Goal: Task Accomplishment & Management: Complete application form

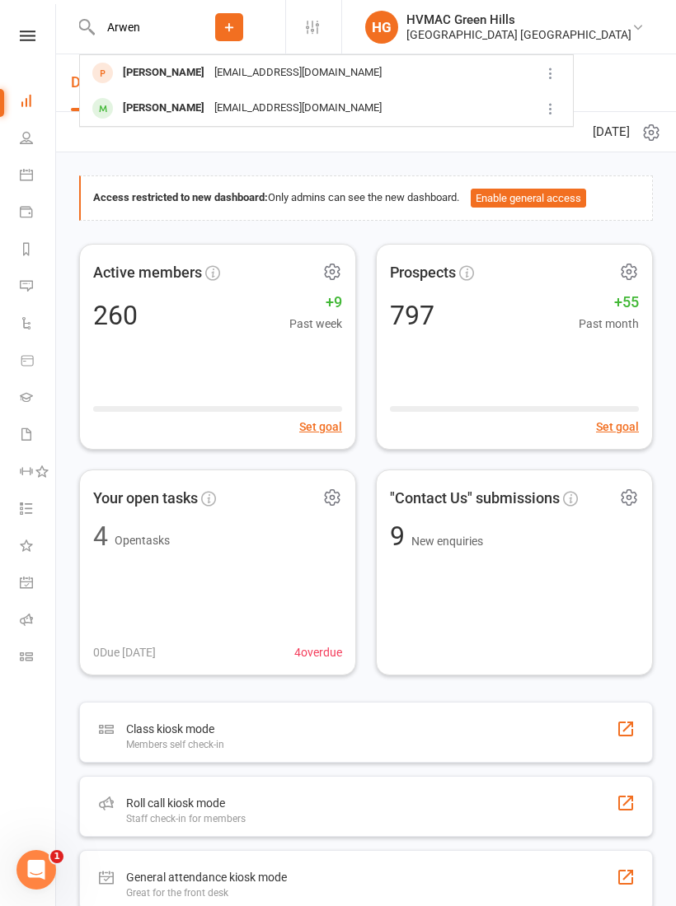
type input "Arwen"
click at [177, 86] on div "[PERSON_NAME] [EMAIL_ADDRESS][DOMAIN_NAME]" at bounding box center [303, 73] width 444 height 34
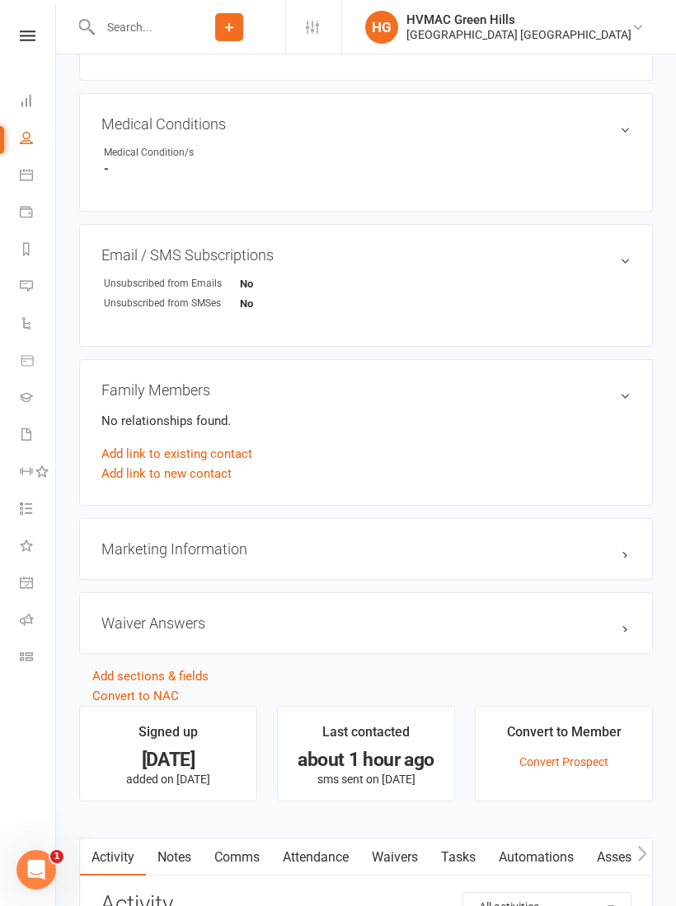
scroll to position [846, 0]
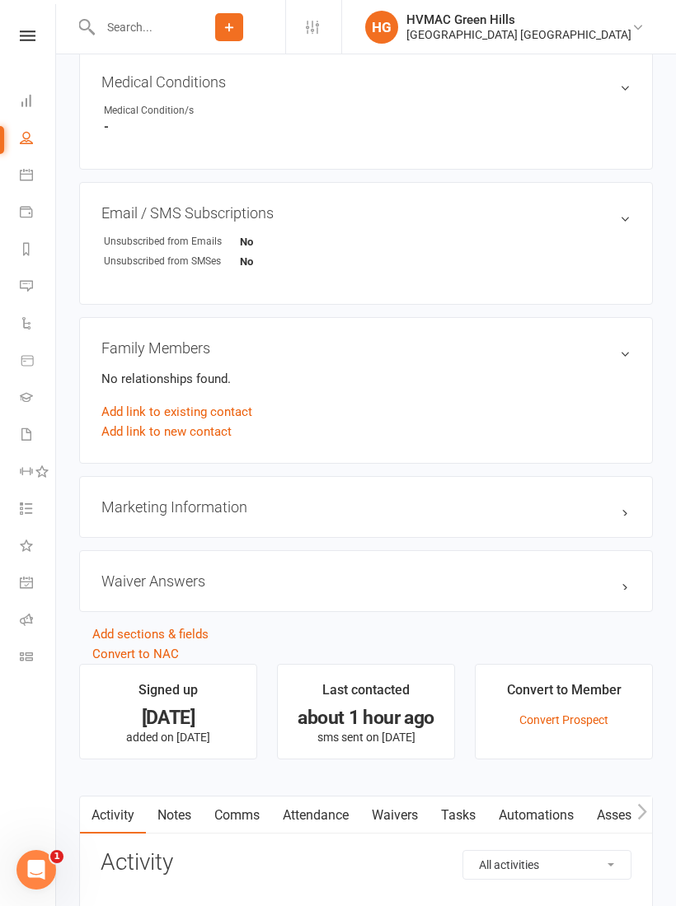
click at [385, 826] on link "Waivers" at bounding box center [394, 816] width 69 height 38
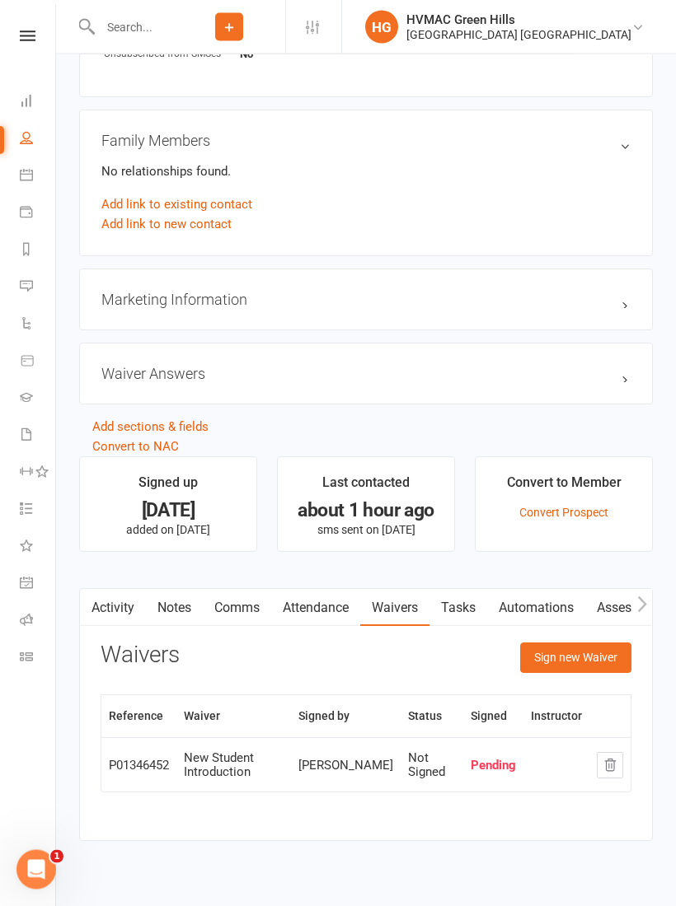
scroll to position [1055, 0]
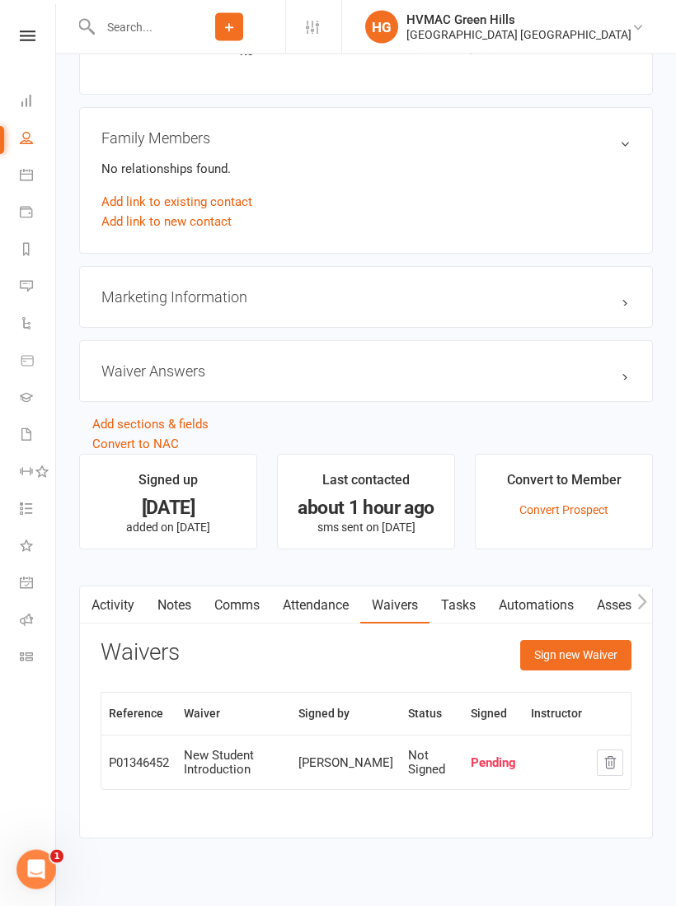
click at [571, 664] on button "Sign new Waiver" at bounding box center [575, 656] width 111 height 30
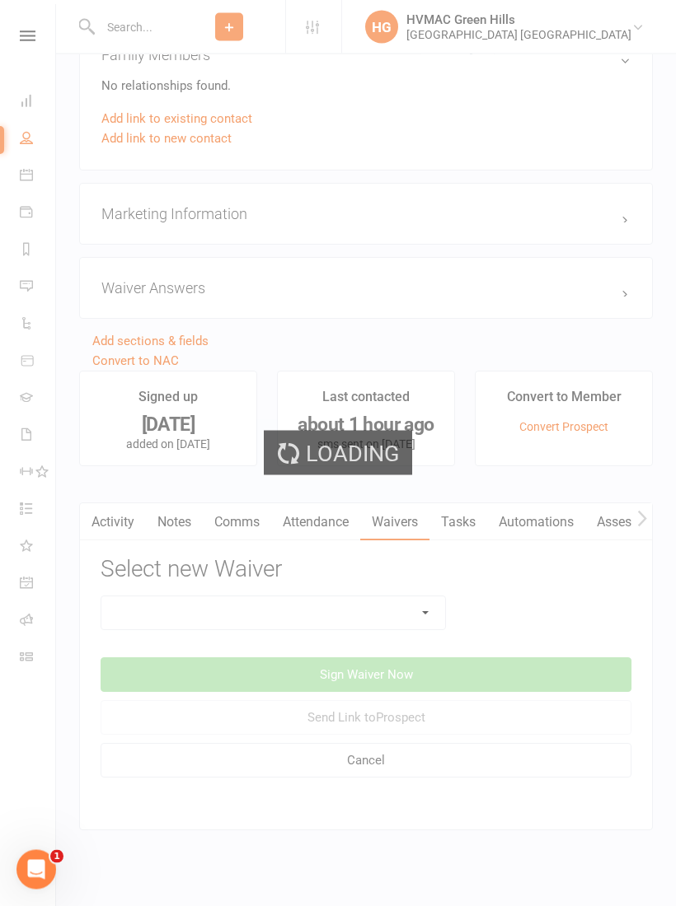
scroll to position [1139, 0]
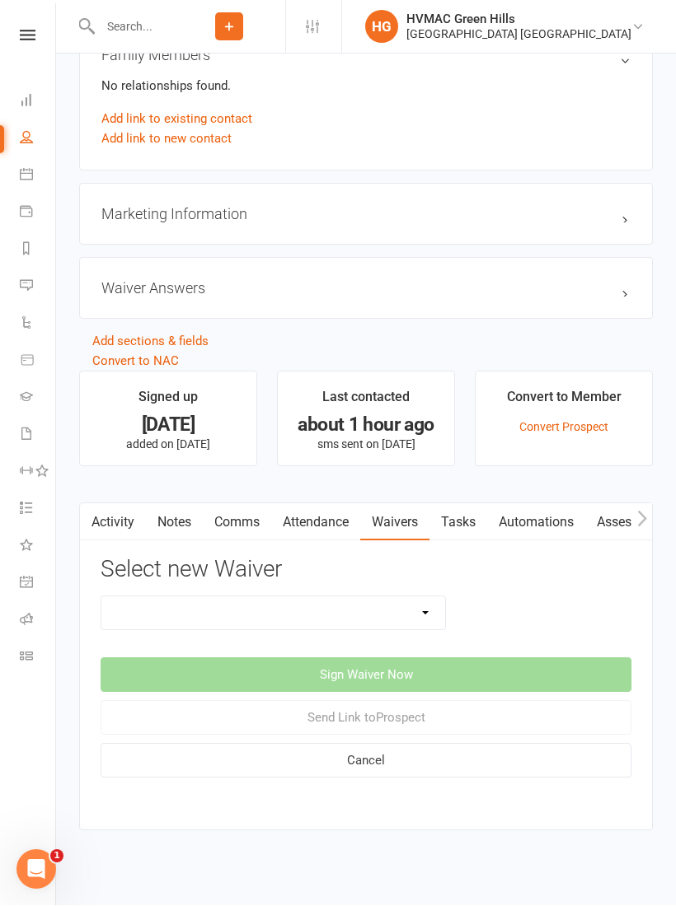
click at [419, 620] on select "8 Week Fitness Challenge Basic Membership Form Cancellation Form Dojo Transfer …" at bounding box center [273, 613] width 344 height 33
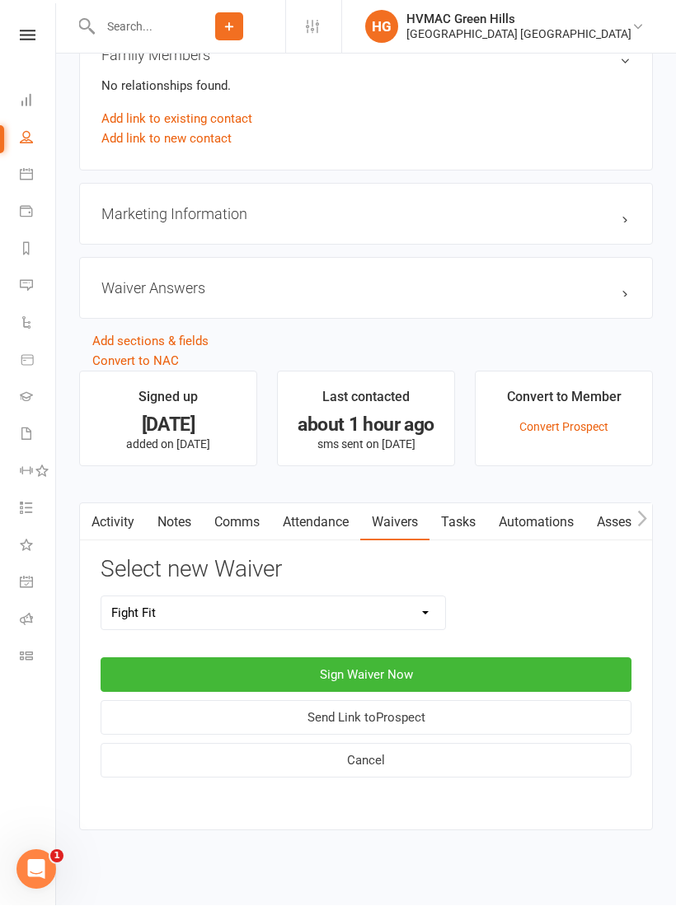
click at [415, 611] on select "8 Week Fitness Challenge Basic Membership Form Cancellation Form Dojo Transfer …" at bounding box center [273, 613] width 344 height 33
select select "5629"
click at [409, 672] on button "Sign Waiver Now" at bounding box center [366, 675] width 531 height 35
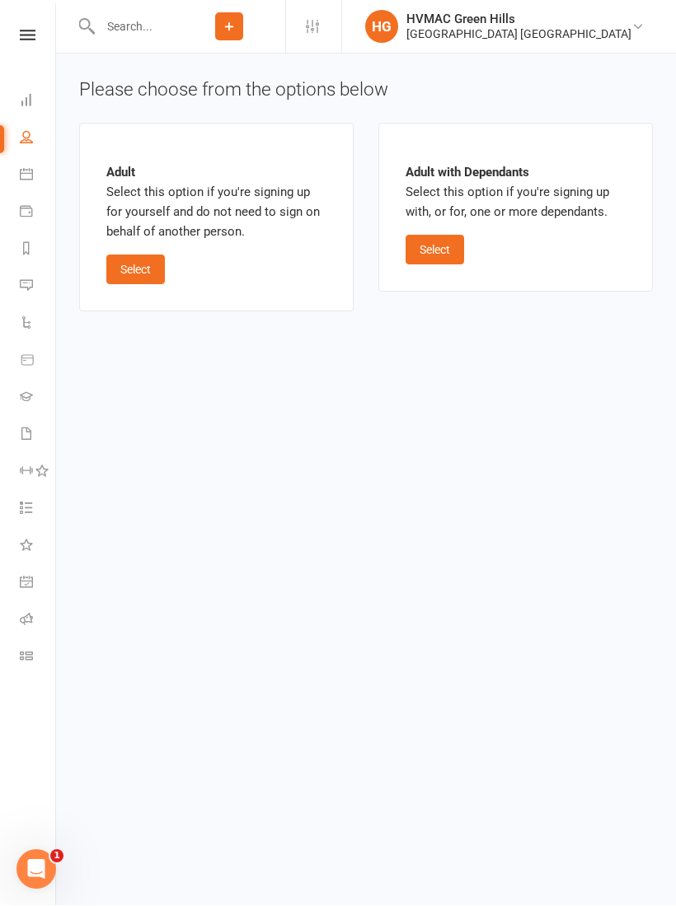
click at [119, 274] on button "Select" at bounding box center [135, 270] width 58 height 30
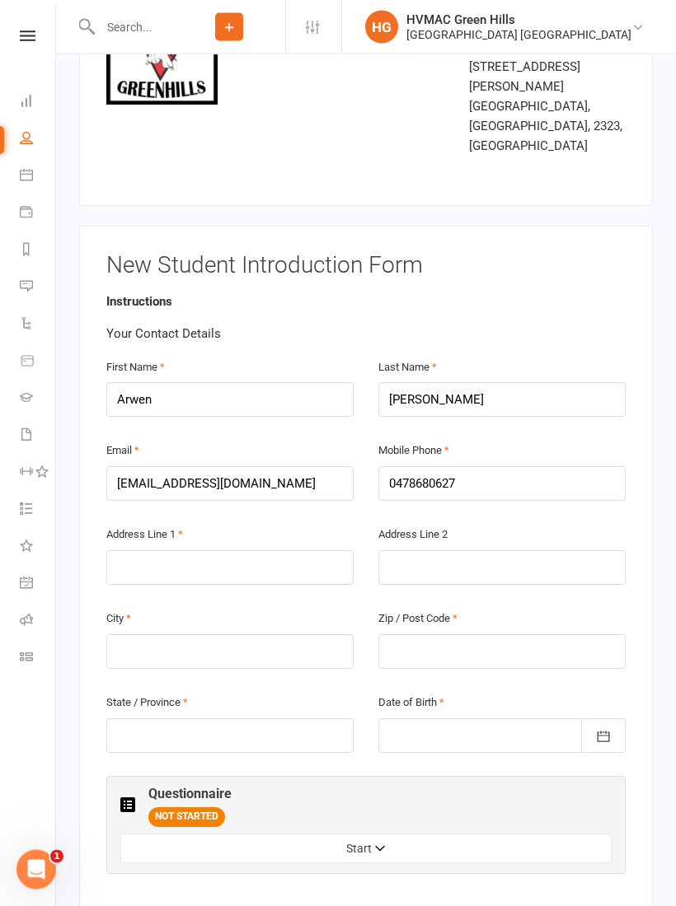
scroll to position [185, 0]
click at [141, 550] on input "text" at bounding box center [229, 567] width 247 height 35
type input "20 Emperor parade"
click at [150, 634] on input "text" at bounding box center [229, 651] width 247 height 35
type input "[PERSON_NAME]"
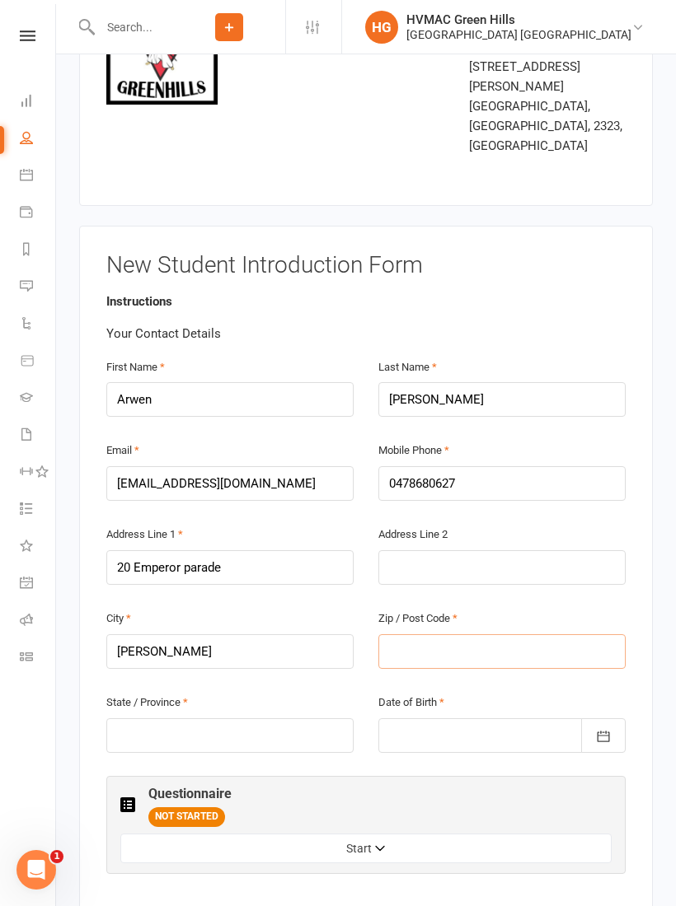
click at [512, 634] on input "text" at bounding box center [501, 651] width 247 height 35
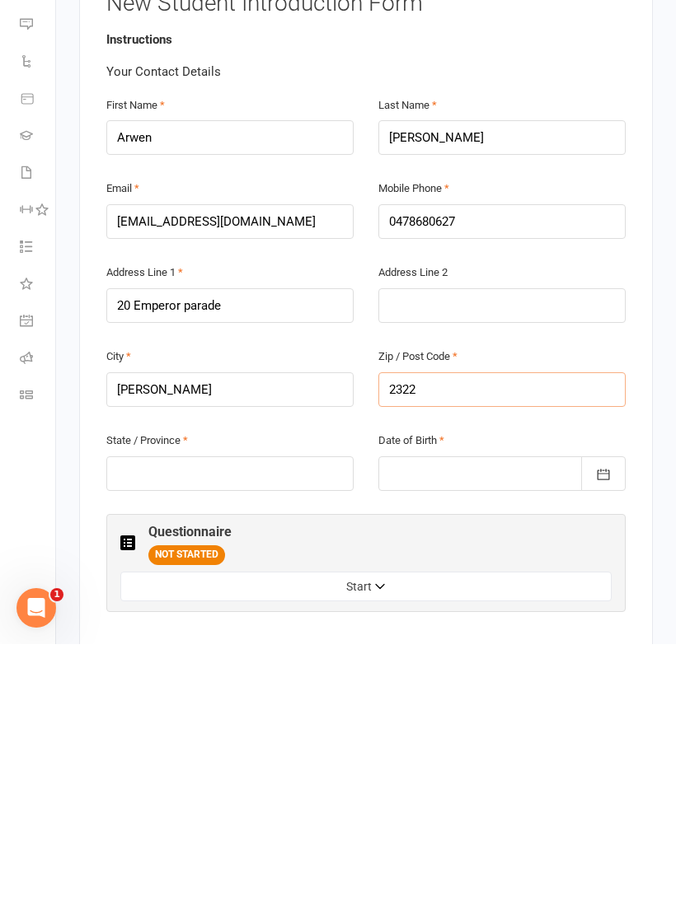
type input "2322"
click at [169, 718] on input "text" at bounding box center [229, 735] width 247 height 35
type input "Nsw"
click at [517, 718] on div at bounding box center [501, 735] width 247 height 35
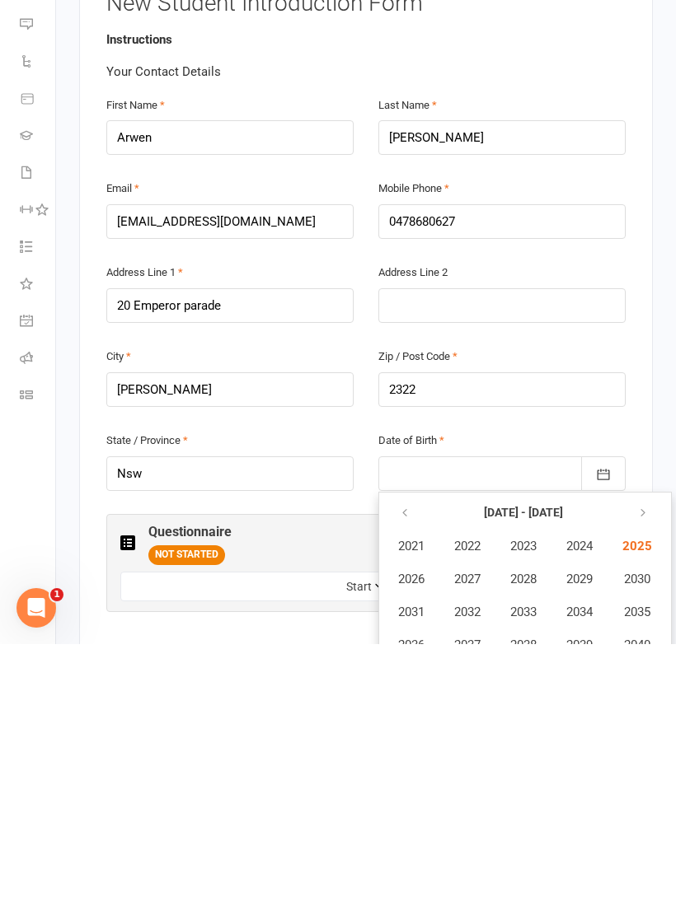
scroll to position [448, 0]
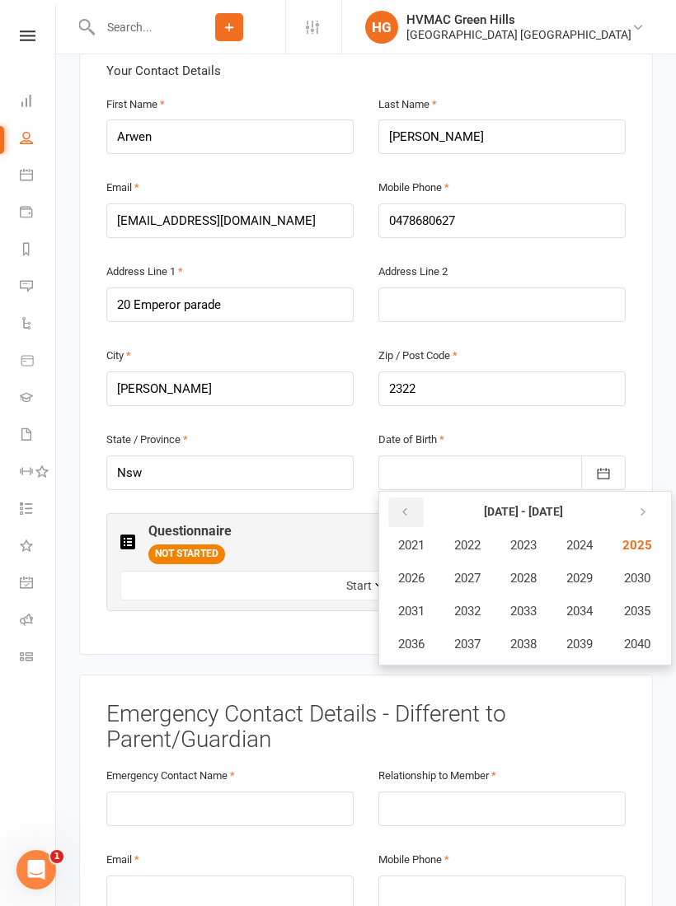
click at [419, 498] on button "button" at bounding box center [405, 513] width 35 height 30
click at [585, 538] on span "2004" at bounding box center [579, 545] width 26 height 15
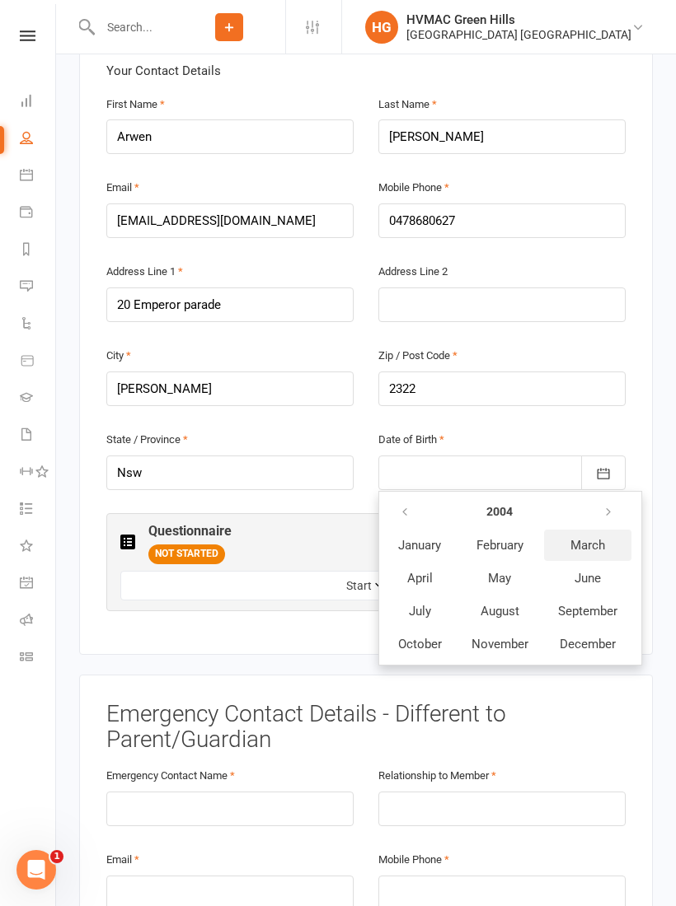
click at [587, 530] on button "March" at bounding box center [587, 545] width 87 height 31
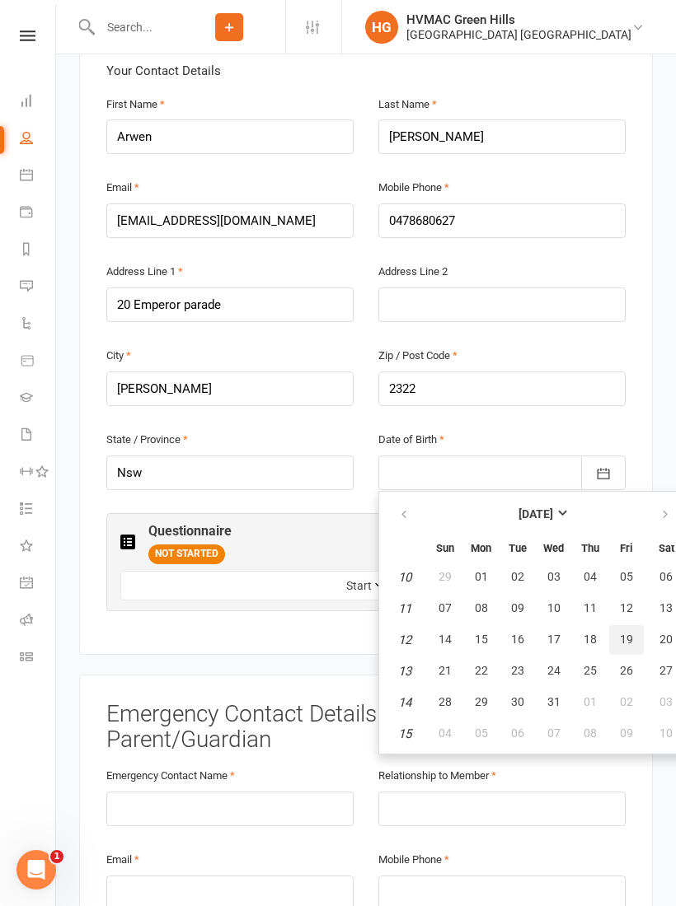
click at [621, 633] on span "19" at bounding box center [626, 639] width 13 height 13
type input "[DATE]"
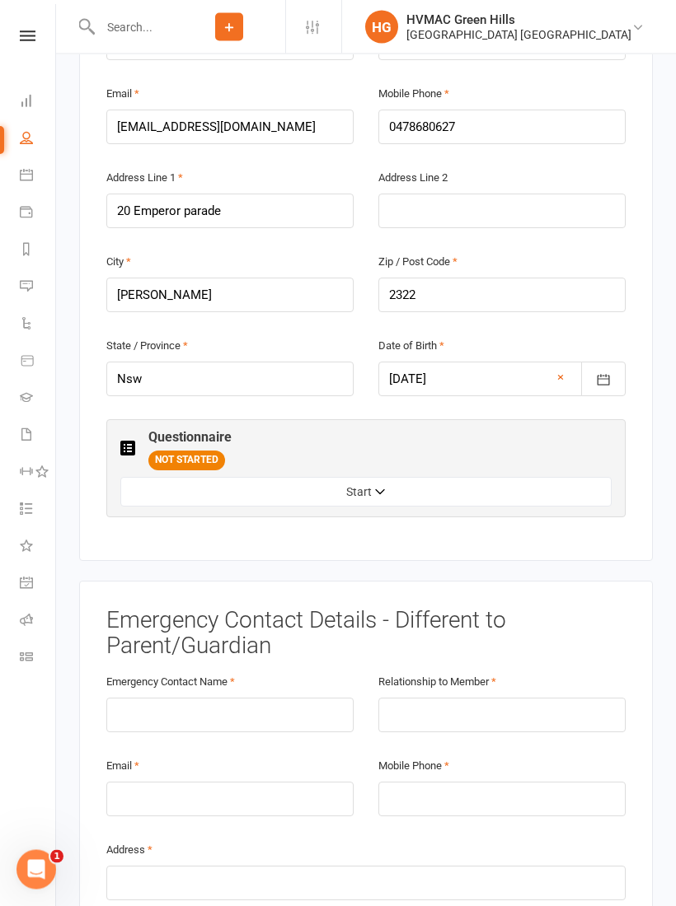
scroll to position [542, 0]
click at [533, 477] on button "Start" at bounding box center [365, 492] width 491 height 30
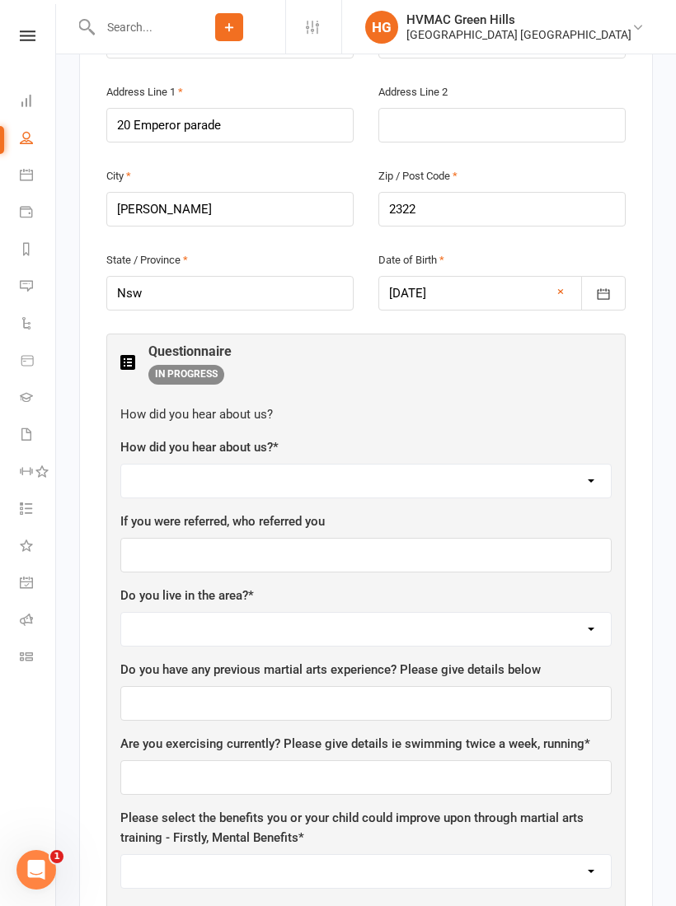
scroll to position [627, 0]
click at [489, 466] on select "Facebook Internet Referral from a current Student or Parent of a current Studen…" at bounding box center [365, 482] width 489 height 33
select select "Referral from a current Student or Parent of a current Student"
click at [429, 539] on input "text" at bounding box center [365, 556] width 491 height 35
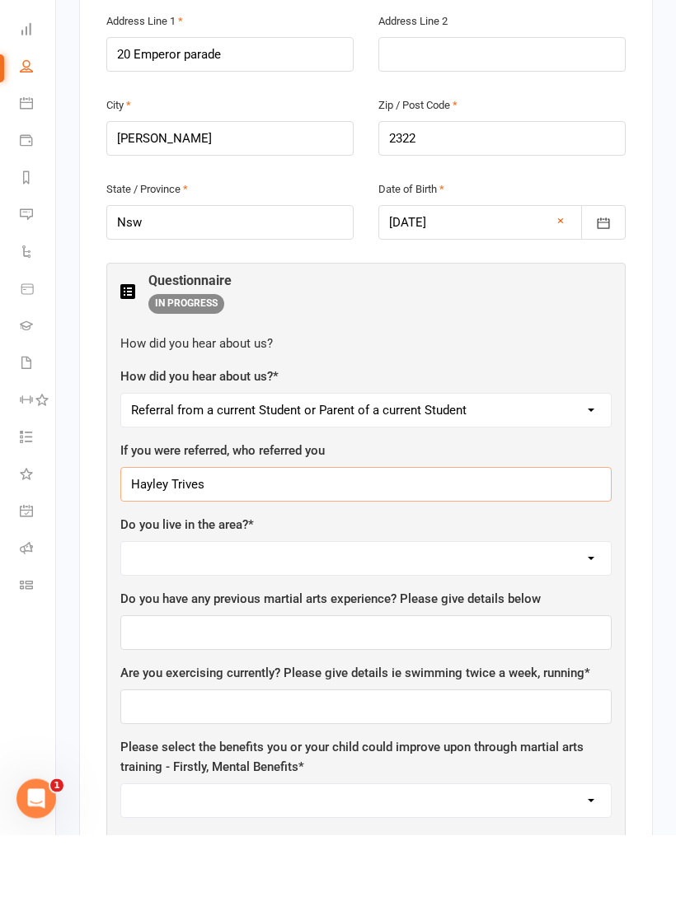
type input "Hayley Trives"
click at [158, 614] on select "Yes No" at bounding box center [365, 630] width 489 height 33
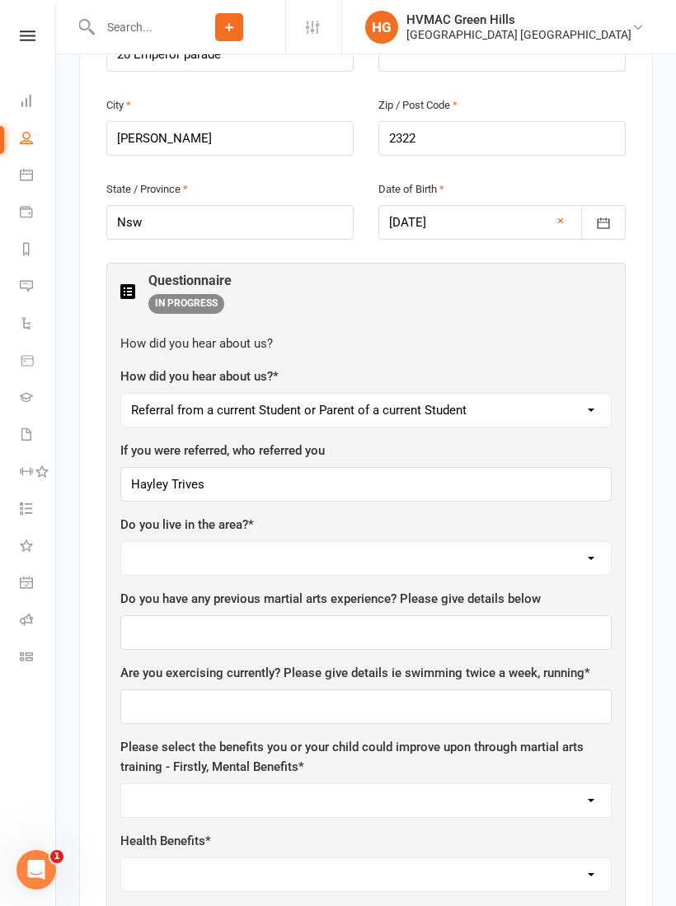
select select "Yes"
click at [171, 615] on input "text" at bounding box center [365, 632] width 491 height 35
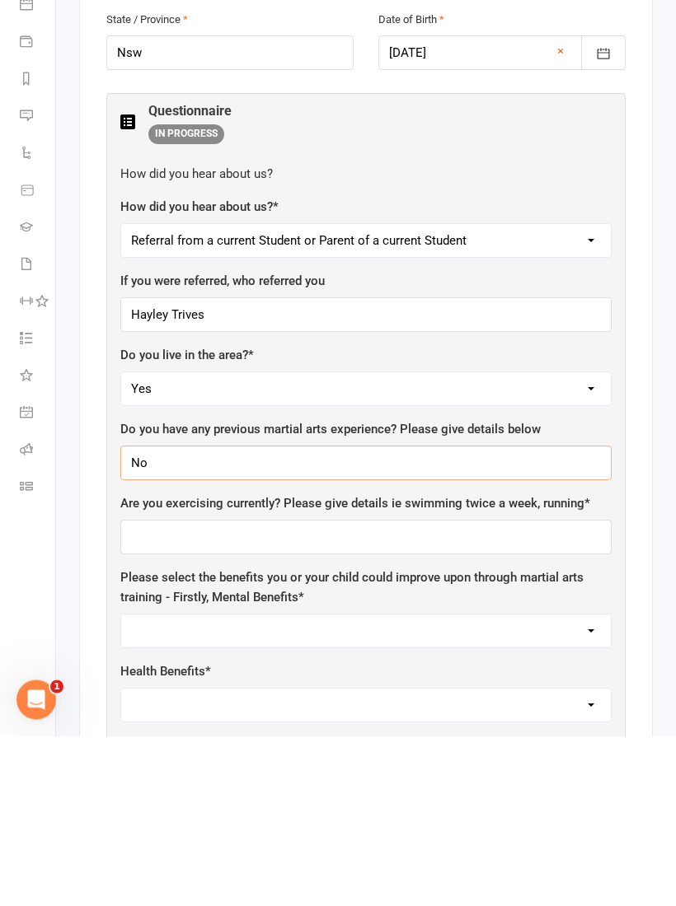
type input "No"
click at [392, 690] on input "text" at bounding box center [365, 707] width 491 height 35
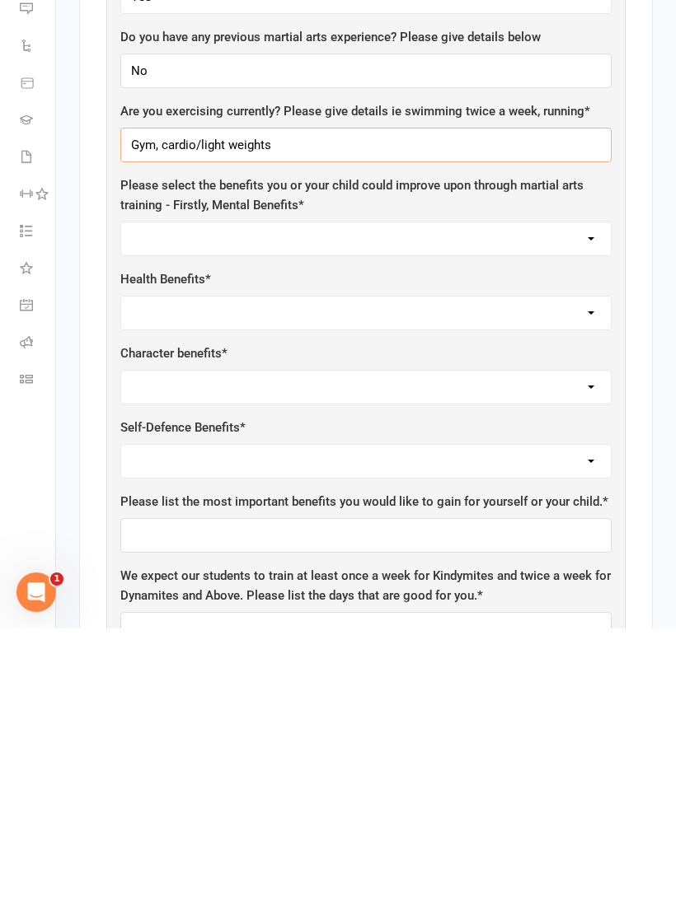
scroll to position [985, 0]
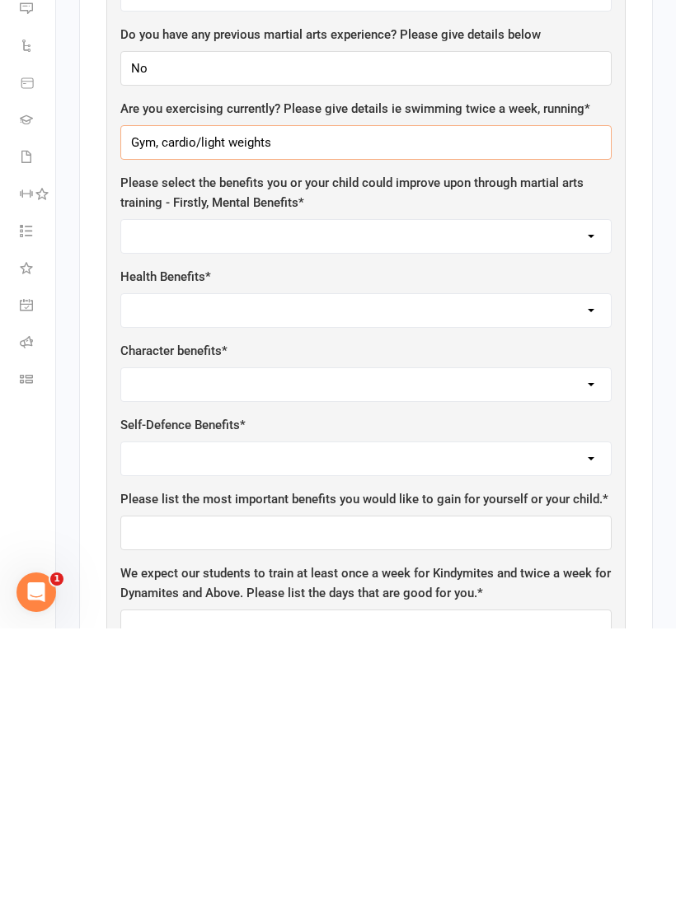
type input "Gym, cardio/light weights"
click at [189, 498] on select "Self-esteem Focus and listening Fun, Fun, Fun Determination Motivation All of t…" at bounding box center [365, 514] width 489 height 33
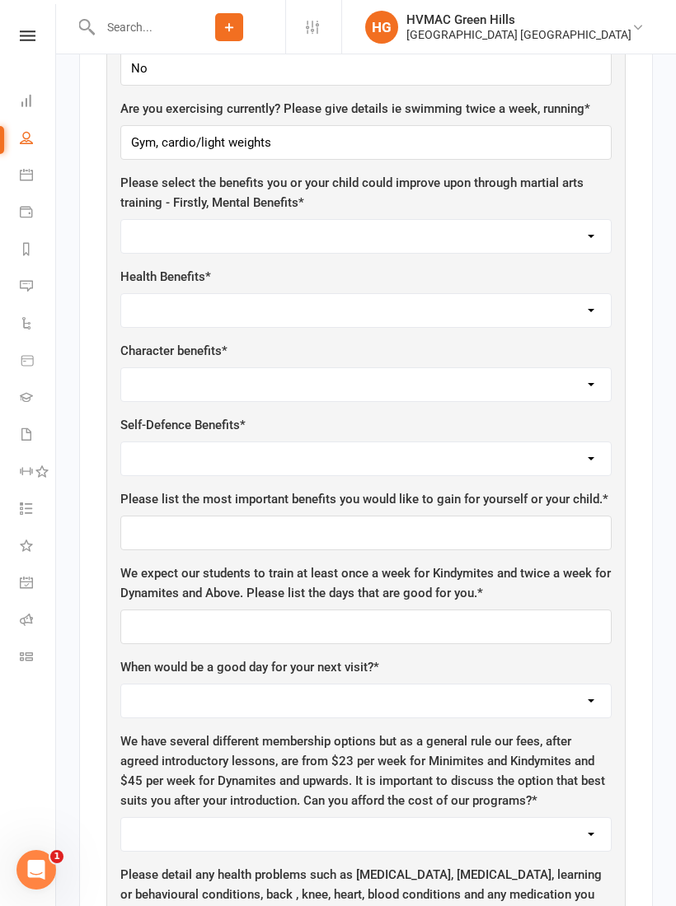
select select "All of the above"
click at [159, 294] on select "Weight Control Strength Flexibility Coordination Cardio vascular / Fitness All …" at bounding box center [365, 310] width 489 height 33
click at [151, 294] on select "Weight Control Strength Flexibility Coordination Cardio vascular / Fitness All …" at bounding box center [365, 310] width 489 height 33
select select "All of the above"
click at [151, 368] on select "Respect for others Integrity Self Control Leadership Assertiveness All of the a…" at bounding box center [365, 384] width 489 height 33
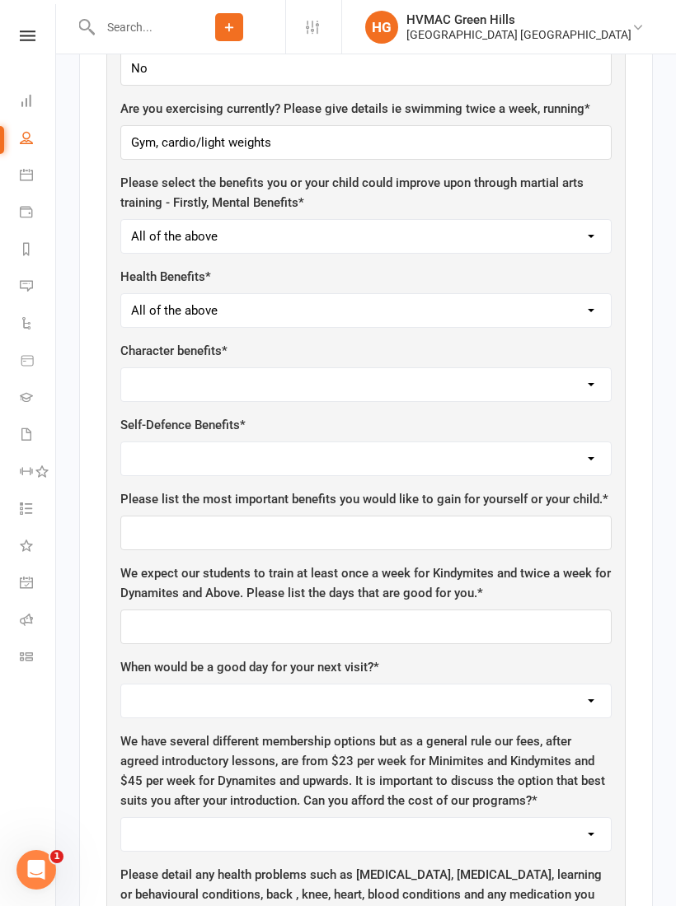
select select "All of the above"
click at [153, 442] on select "Safety Self-Confidence Anti-Bullying Agility and Coordination Awareness All of …" at bounding box center [365, 458] width 489 height 33
select select "All of the Above"
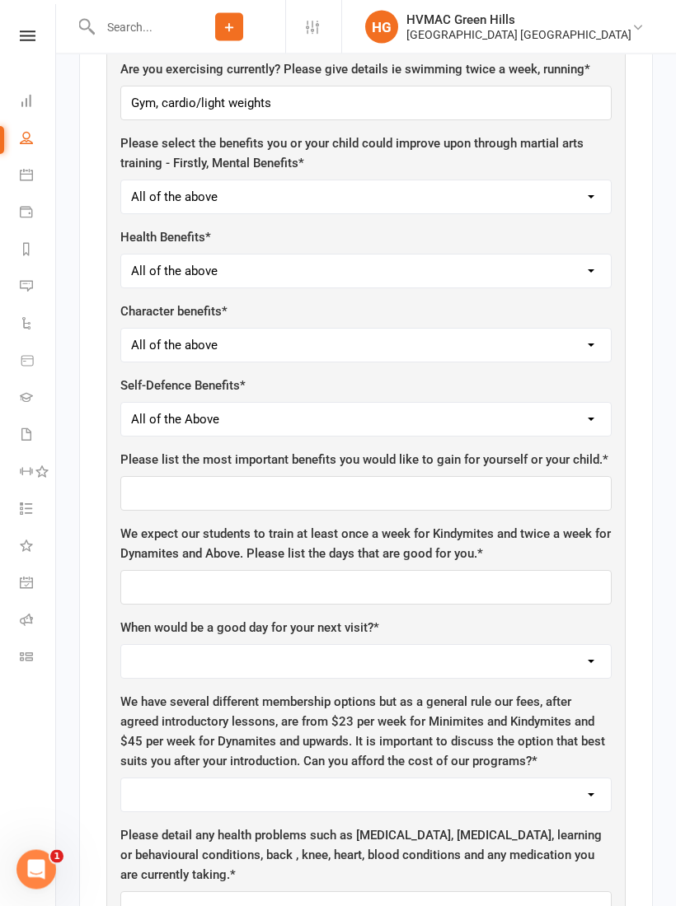
scroll to position [1303, 0]
click at [178, 476] on input "text" at bounding box center [365, 493] width 491 height 35
click at [166, 403] on select "Safety Self-Confidence Anti-Bullying Agility and Coordination Awareness All of …" at bounding box center [365, 419] width 489 height 33
click at [155, 475] on input "text" at bounding box center [365, 492] width 491 height 35
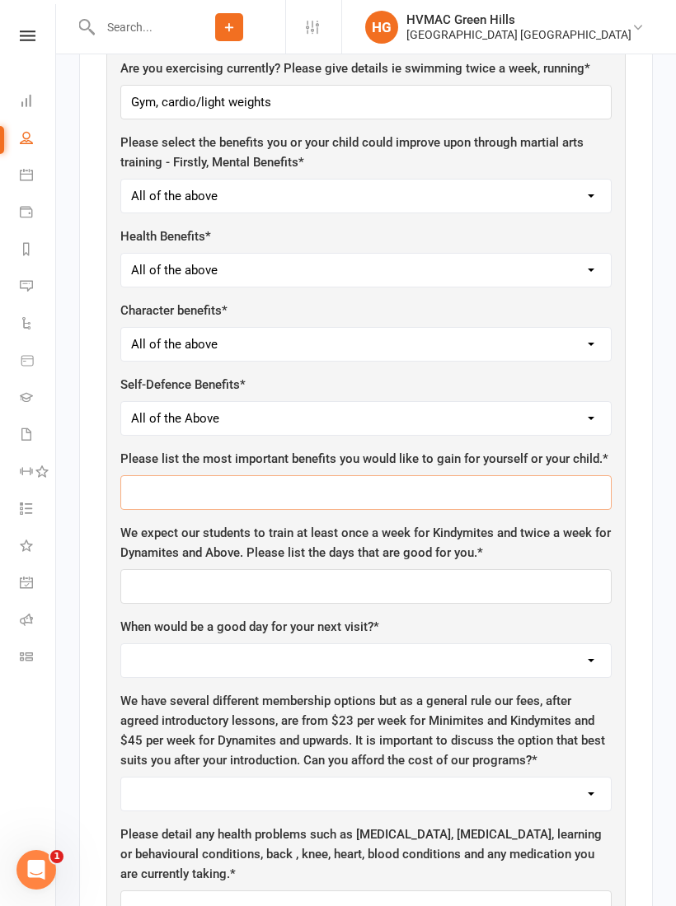
scroll to position [1303, 0]
type input "C"
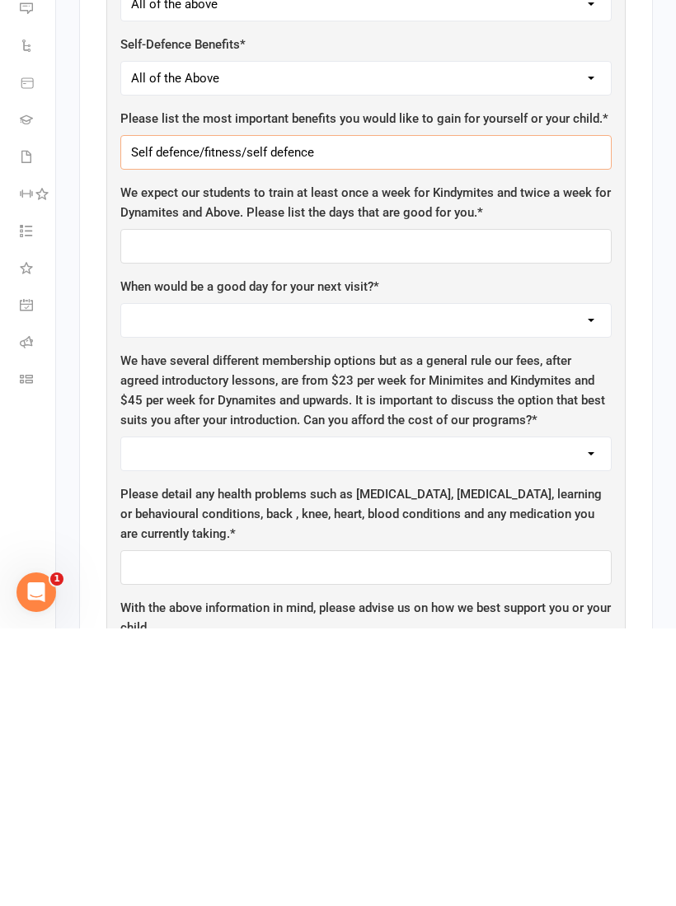
scroll to position [1367, 0]
type input "Self defence/fitness/self defence"
click at [151, 506] on input "text" at bounding box center [365, 523] width 491 height 35
type input "[DATE] [DATE] [DATE] sundays"
click at [165, 581] on select "[DATE] [DATE] [DATE] [DATE] [DATE]" at bounding box center [365, 597] width 489 height 33
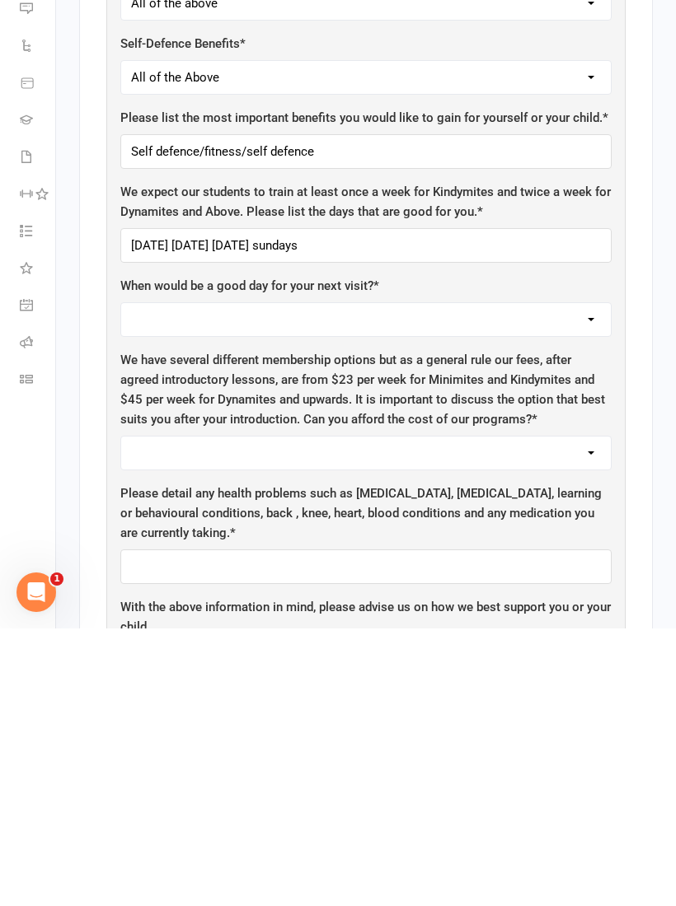
scroll to position [1645, 0]
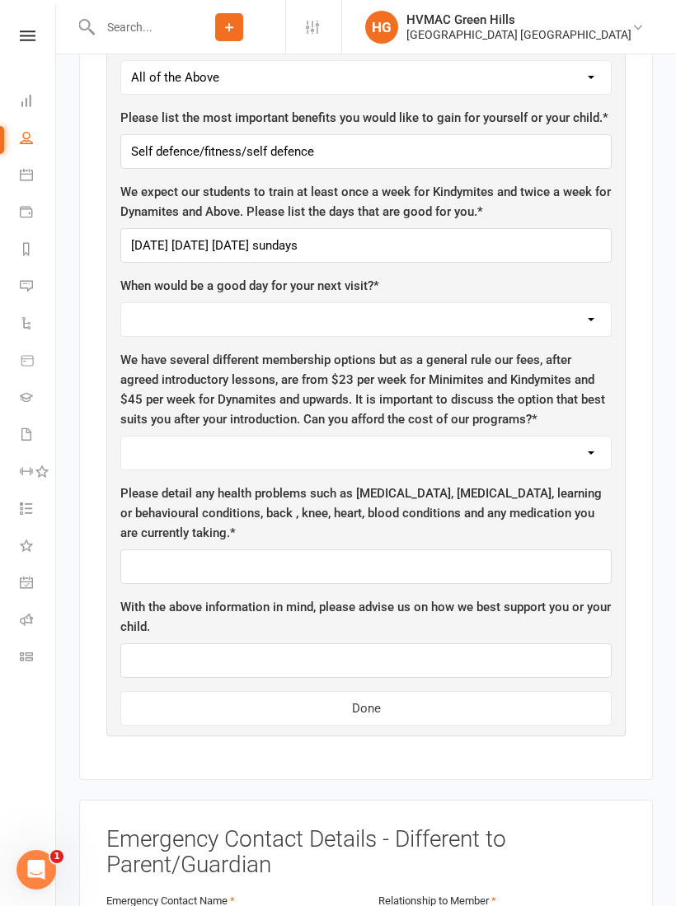
select select "[DATE]"
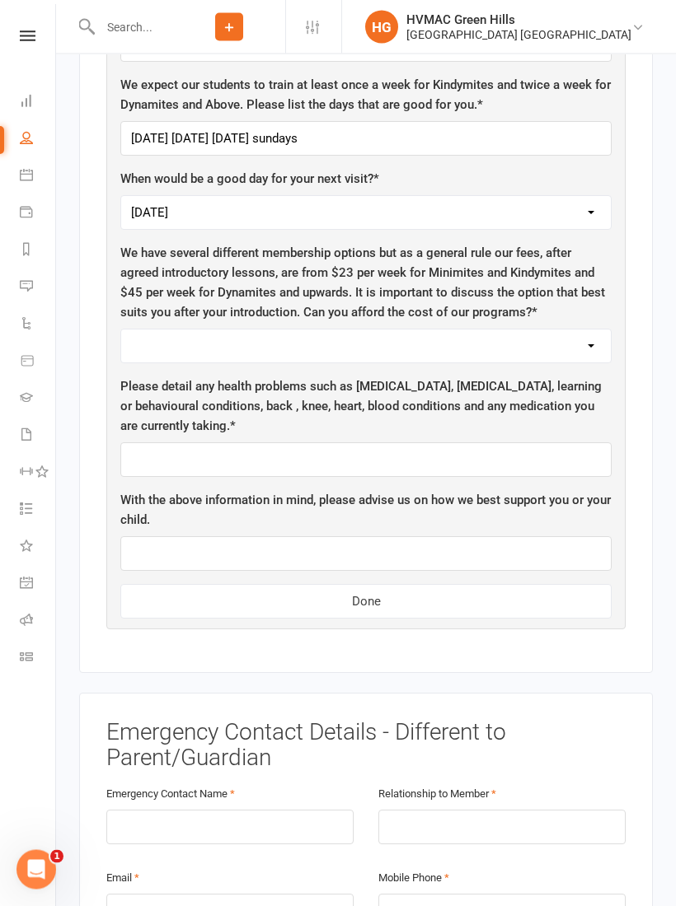
scroll to position [1760, 0]
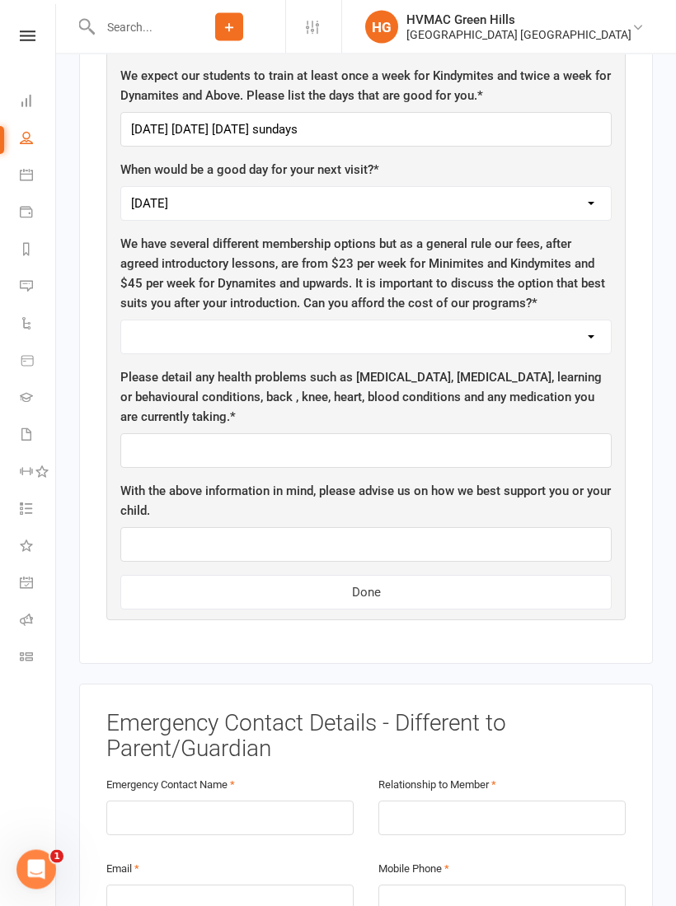
click at [167, 321] on select "Yes No" at bounding box center [365, 337] width 489 height 33
select select "Yes"
click at [204, 433] on input "text" at bounding box center [365, 450] width 491 height 35
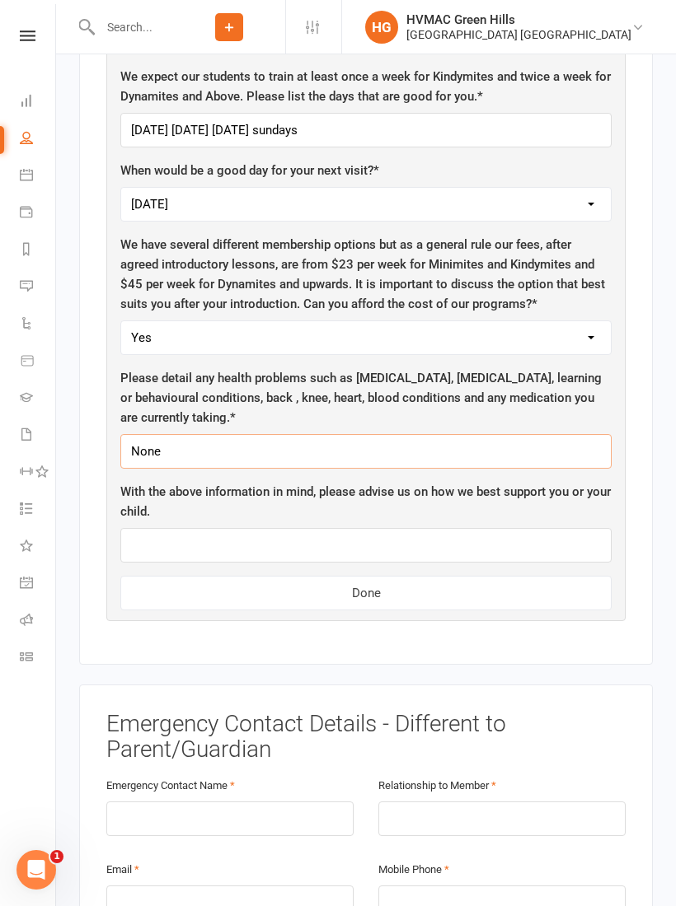
type input "None"
click at [178, 528] on input "text" at bounding box center [365, 545] width 491 height 35
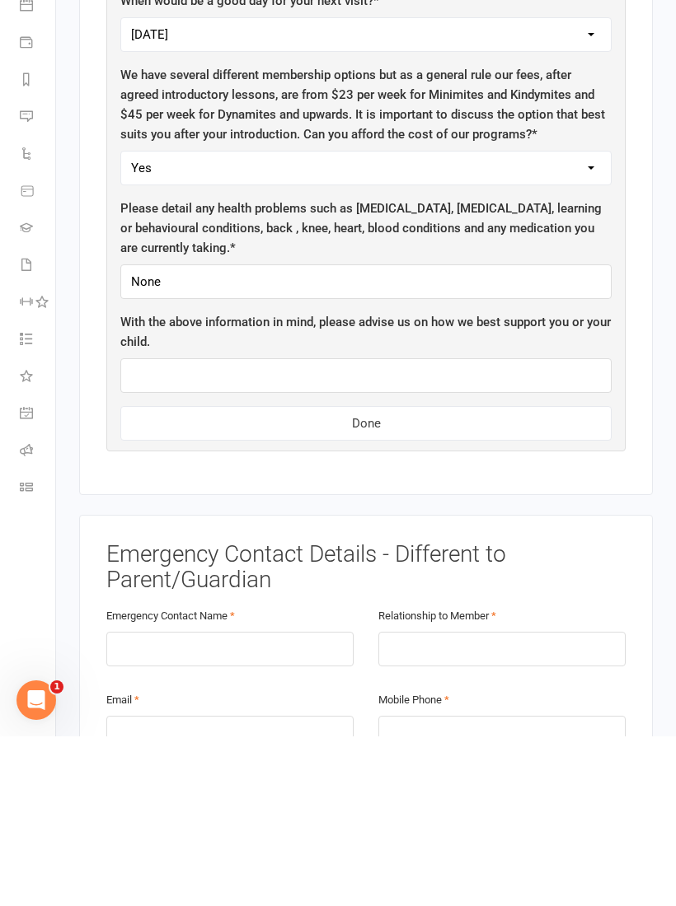
click at [179, 576] on button "Done" at bounding box center [365, 593] width 491 height 35
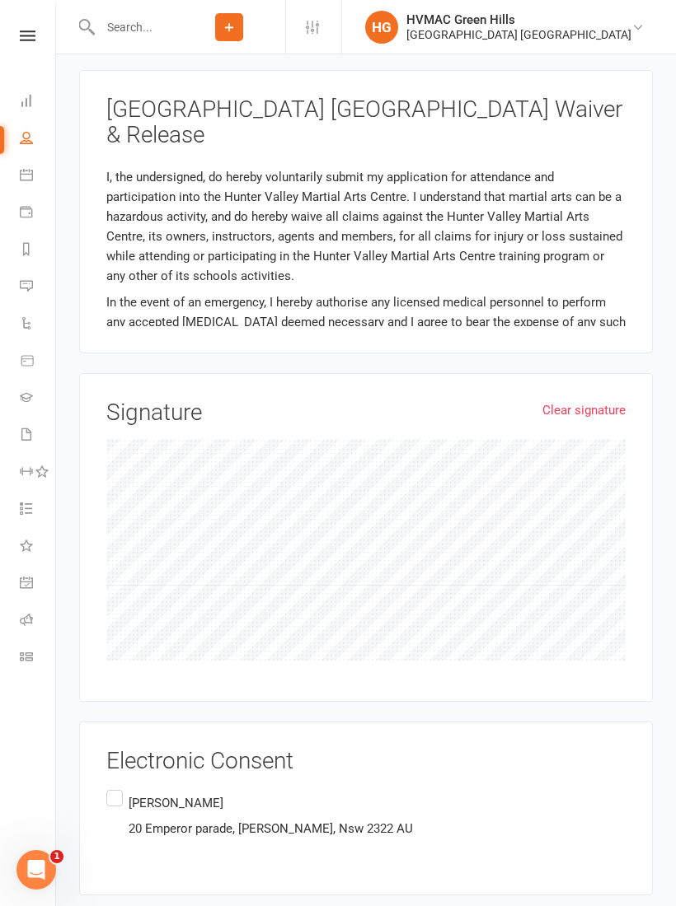
click at [123, 787] on label "[PERSON_NAME] [STREET_ADDRESS]" at bounding box center [259, 816] width 306 height 58
click at [117, 787] on input "[PERSON_NAME] [STREET_ADDRESS]" at bounding box center [111, 787] width 11 height 0
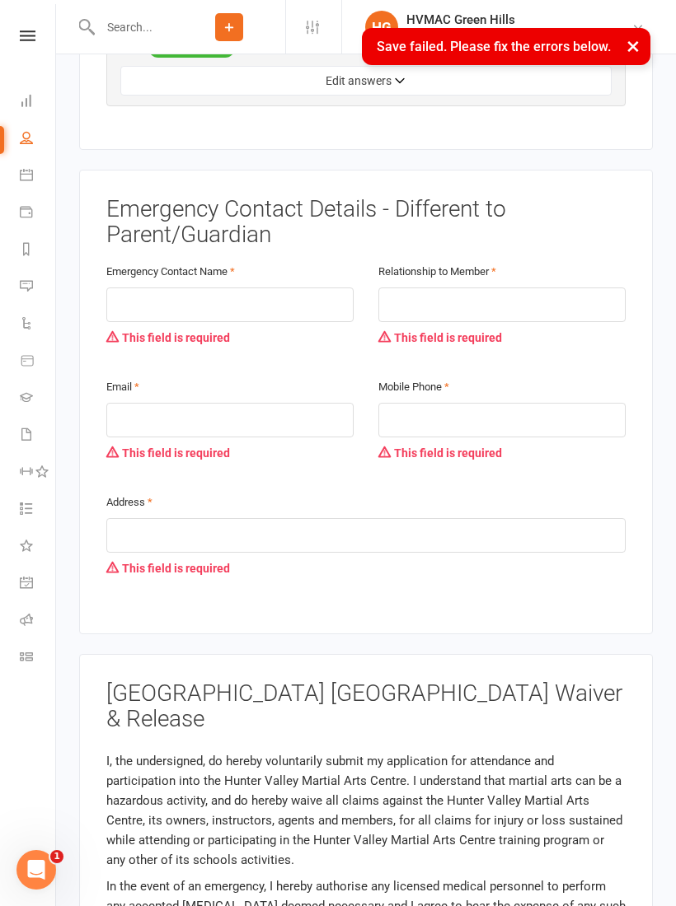
scroll to position [952, 0]
click at [157, 288] on input "text" at bounding box center [229, 305] width 247 height 35
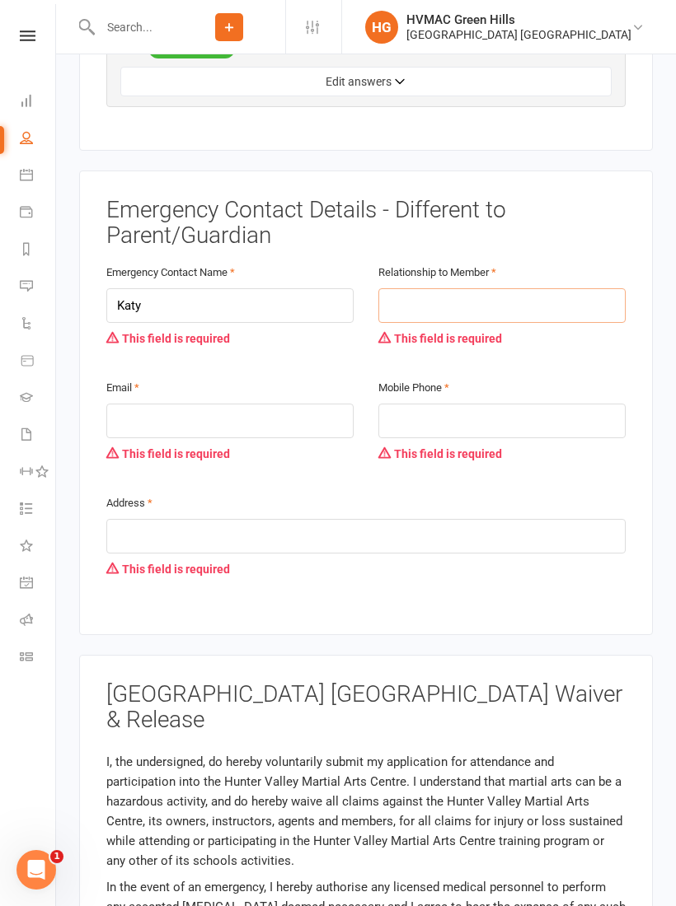
click at [419, 288] on input "text" at bounding box center [501, 305] width 247 height 35
click at [180, 288] on input "Katy" at bounding box center [229, 305] width 247 height 35
type input "[PERSON_NAME]"
click at [433, 288] on input "text" at bounding box center [501, 305] width 247 height 35
type input "Mother"
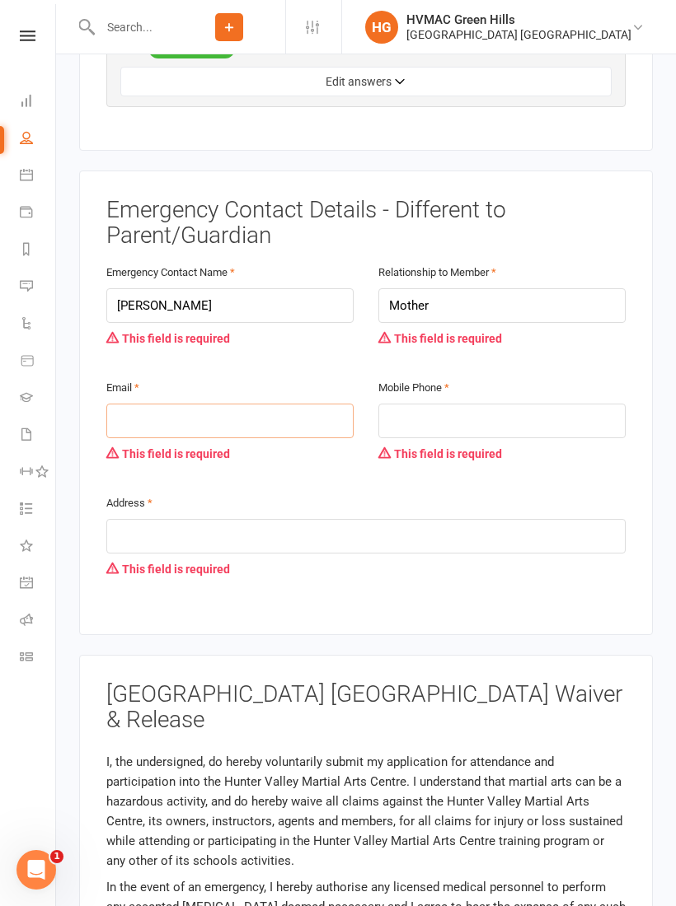
click at [167, 404] on input "email" at bounding box center [229, 421] width 247 height 35
type input "[EMAIL_ADDRESS][DOMAIN_NAME]"
click at [524, 404] on input "tel" at bounding box center [501, 421] width 247 height 35
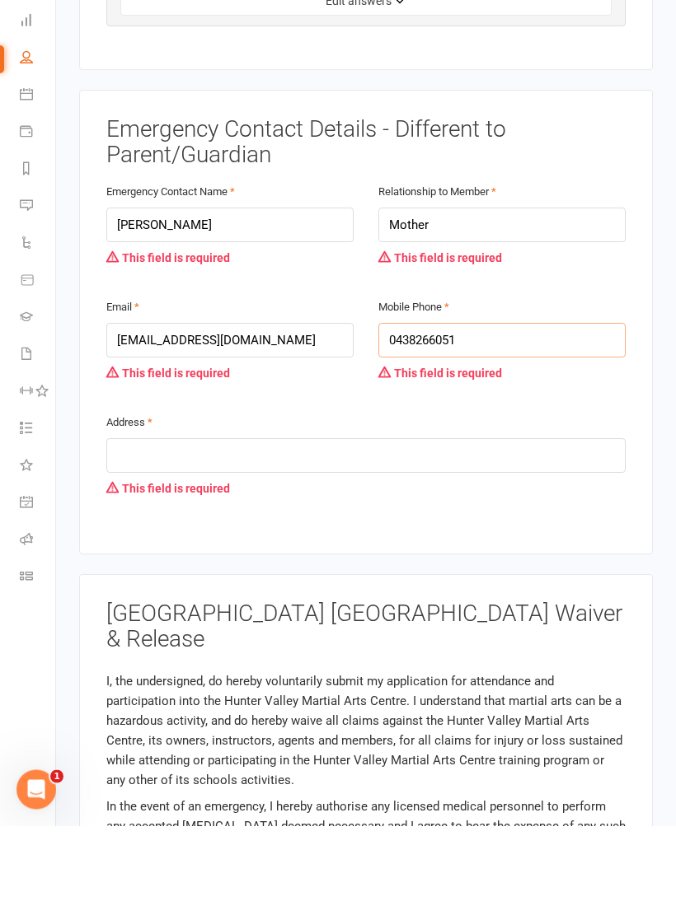
type input "0438266051"
click at [120, 519] on input "text" at bounding box center [365, 536] width 519 height 35
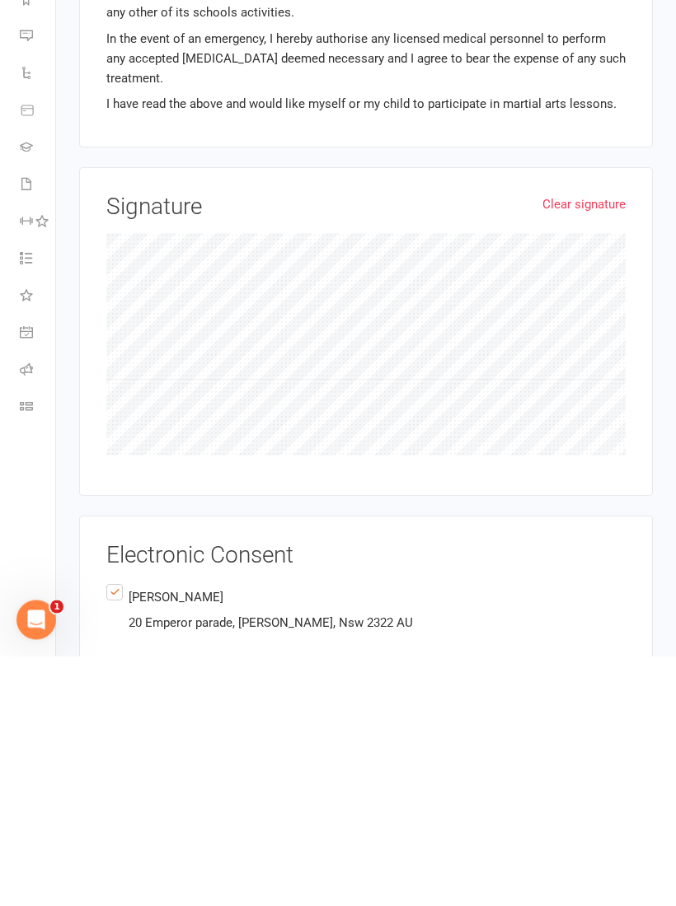
scroll to position [1565, 0]
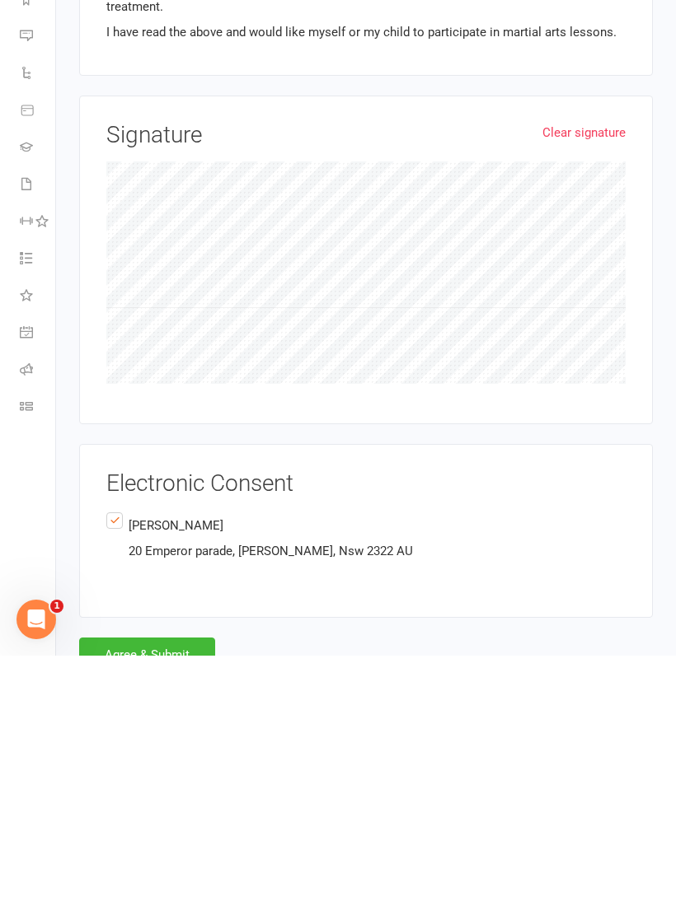
type input "20 Emperor Parade [PERSON_NAME]"
click at [173, 888] on button "Agree & Submit" at bounding box center [147, 905] width 136 height 35
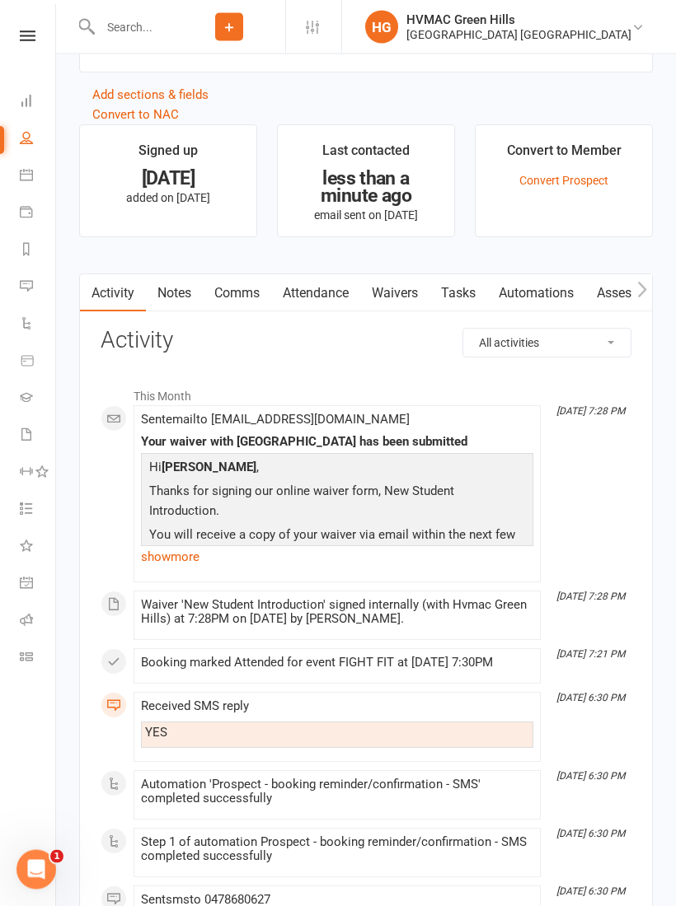
scroll to position [1386, 0]
click at [30, 438] on icon at bounding box center [26, 434] width 13 height 13
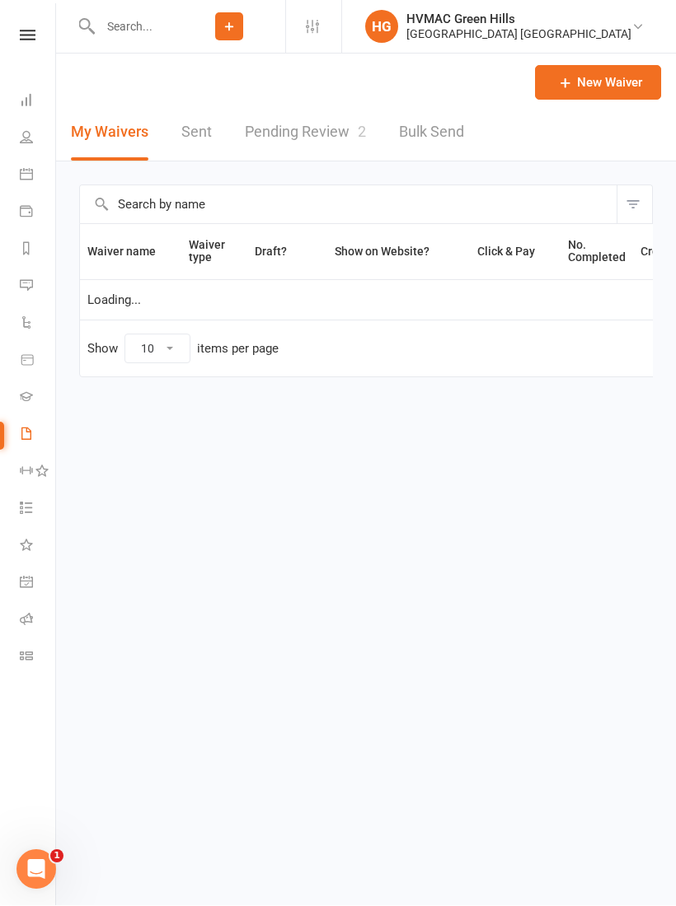
select select "100"
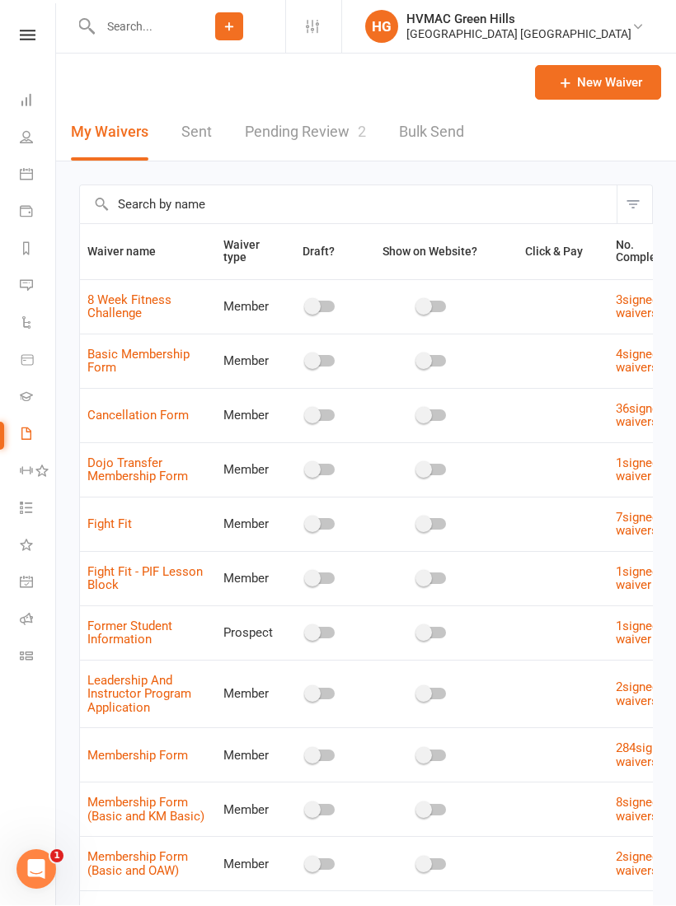
scroll to position [1, 0]
click at [299, 125] on link "Pending Review 2" at bounding box center [305, 132] width 121 height 57
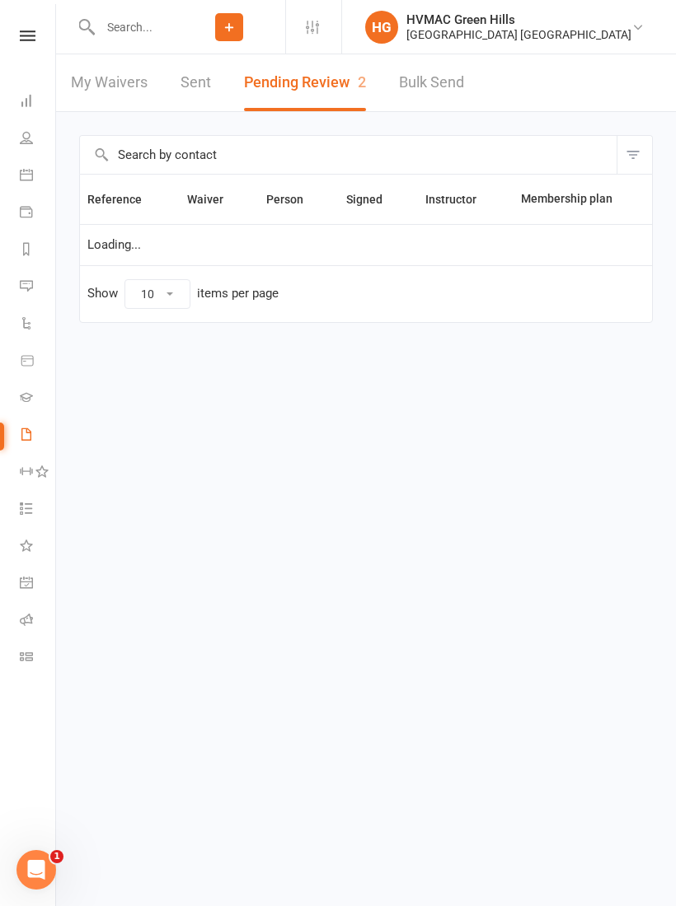
select select "100"
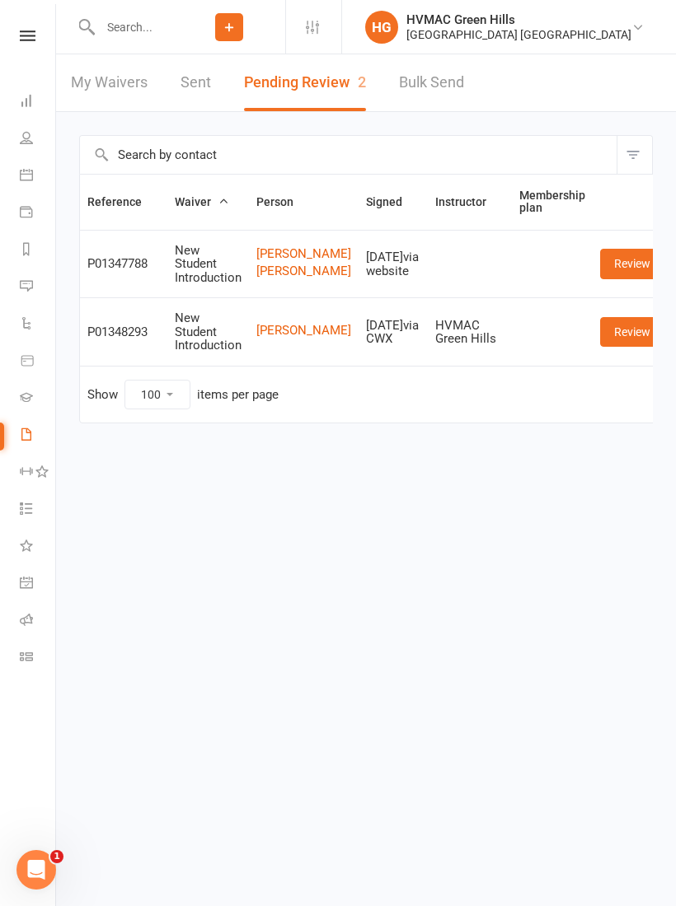
click at [605, 347] on link "Review" at bounding box center [632, 332] width 64 height 30
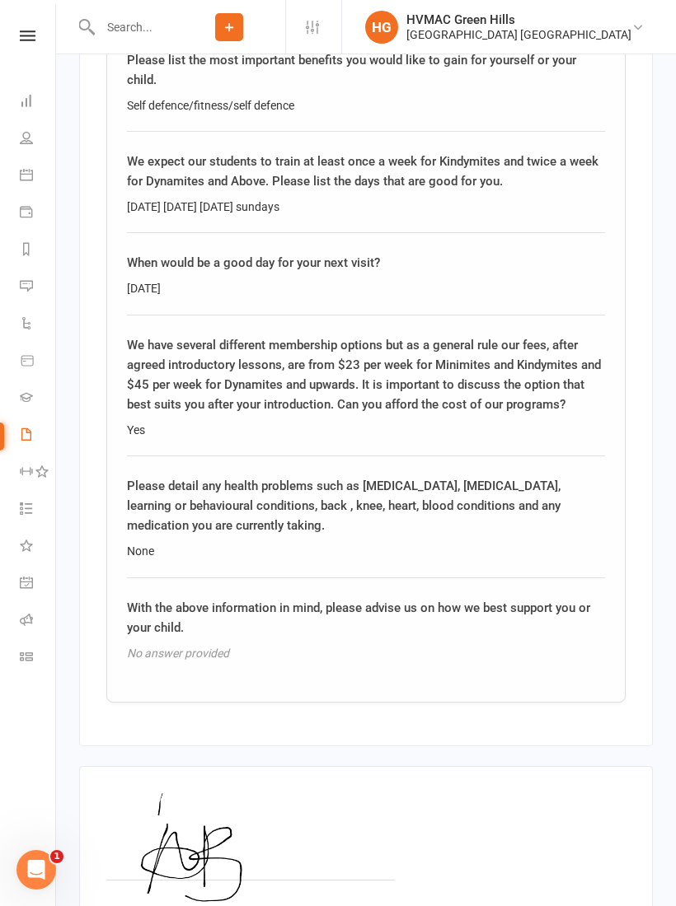
scroll to position [2220, 0]
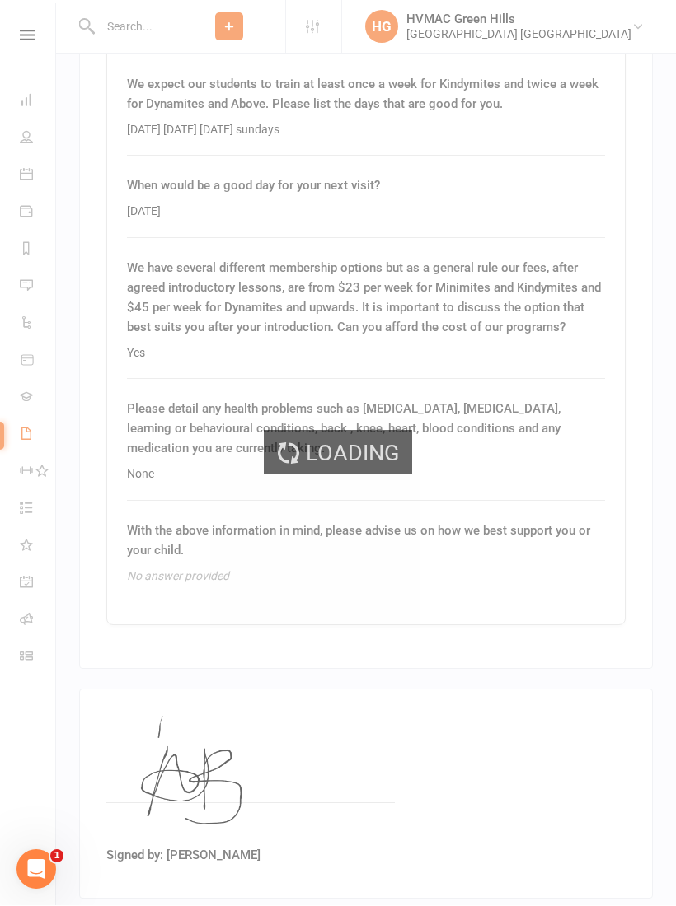
select select "100"
